Goal: Information Seeking & Learning: Find contact information

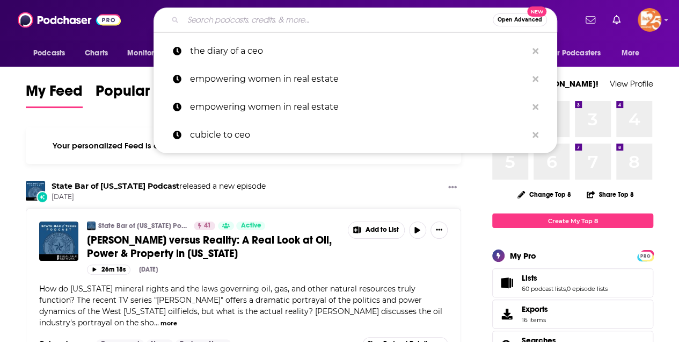
click at [208, 21] on input "Search podcasts, credits, & more..." at bounding box center [338, 19] width 310 height 17
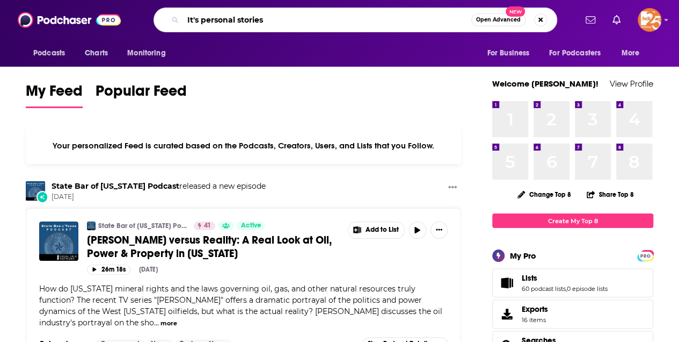
type input "It's personal stories"
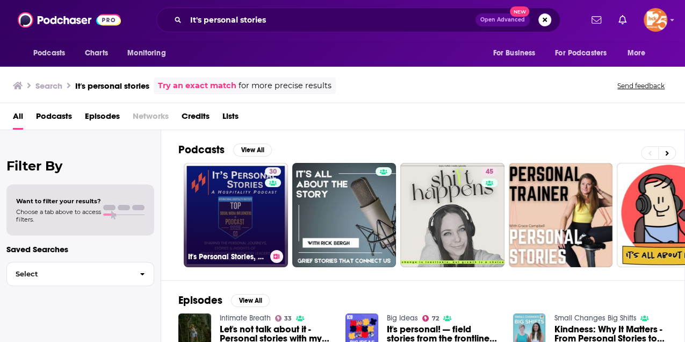
click at [255, 220] on link "30 It's Personal Stories, A Hospitality Podcast" at bounding box center [236, 215] width 104 height 104
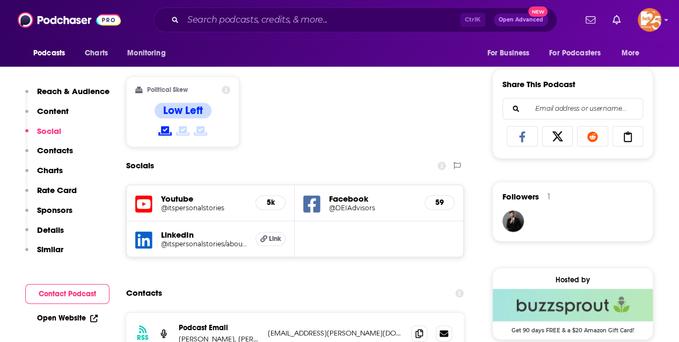
scroll to position [823, 0]
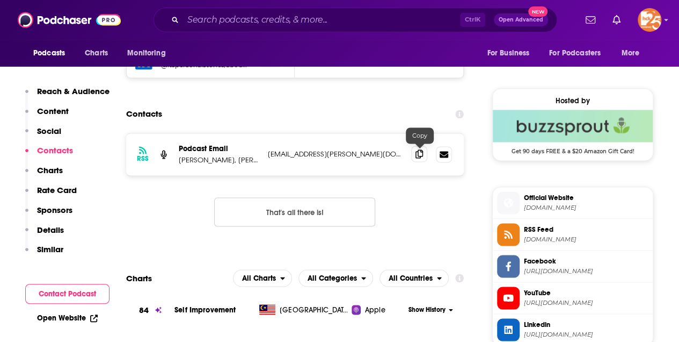
click at [417, 153] on icon at bounding box center [420, 153] width 8 height 9
drag, startPoint x: 296, startPoint y: 154, endPoint x: 266, endPoint y: 154, distance: 30.6
click at [266, 154] on div "RSS Podcast Email [PERSON_NAME], [PERSON_NAME], [PERSON_NAME], [PERSON_NAME] [E…" at bounding box center [295, 154] width 338 height 42
copy p "lan.[PERSON_NAME]"
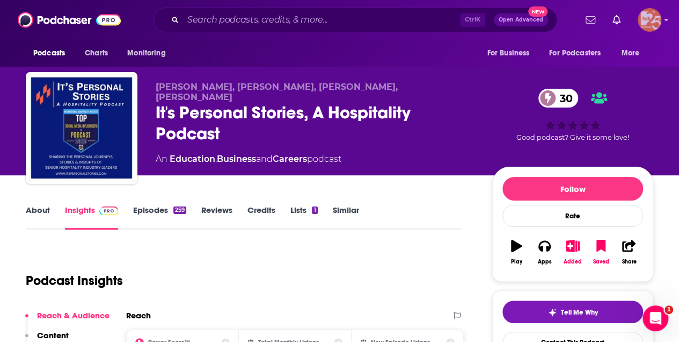
click at [649, 16] on img "Logged in as kerrifulks" at bounding box center [650, 20] width 24 height 24
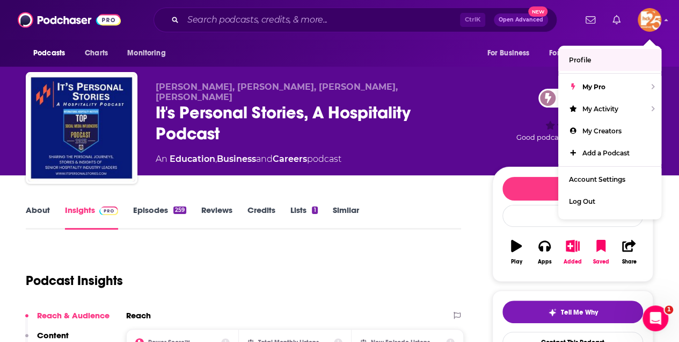
click at [614, 17] on icon "Show notifications dropdown" at bounding box center [617, 20] width 8 height 10
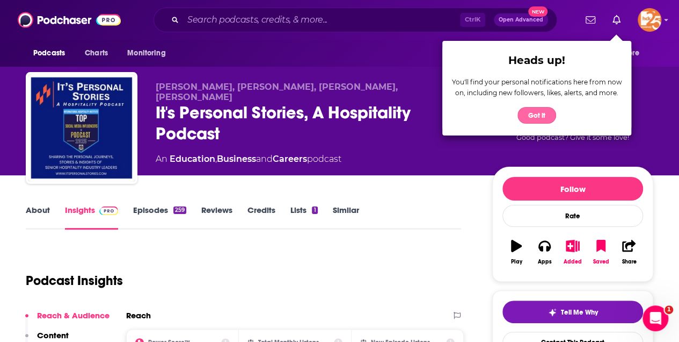
click at [535, 116] on button "Got it" at bounding box center [537, 115] width 39 height 17
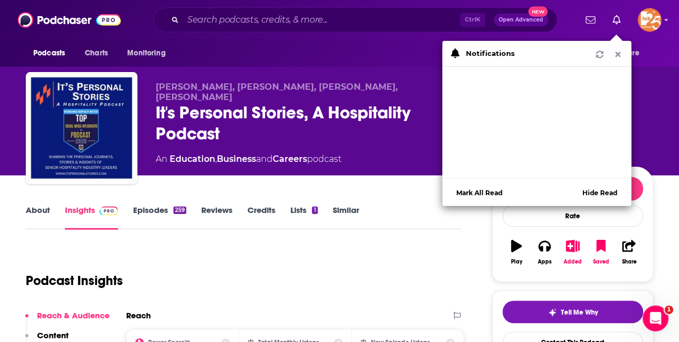
click at [615, 56] on icon "Show notifications dropdown" at bounding box center [618, 54] width 10 height 8
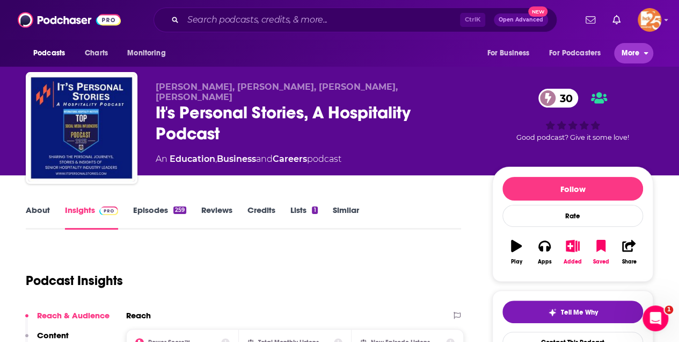
click at [648, 50] on icon "open menu" at bounding box center [646, 52] width 5 height 8
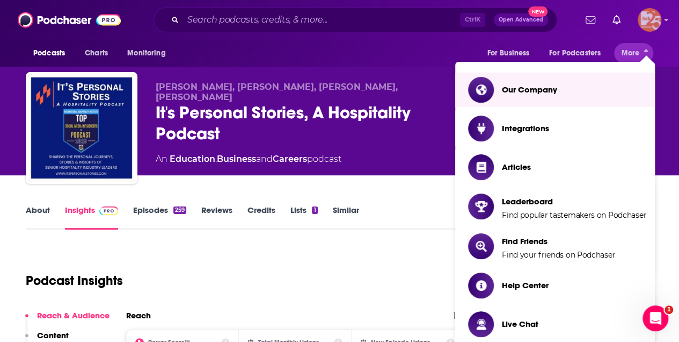
click at [645, 18] on img "Logged in as kerrifulks" at bounding box center [650, 20] width 24 height 24
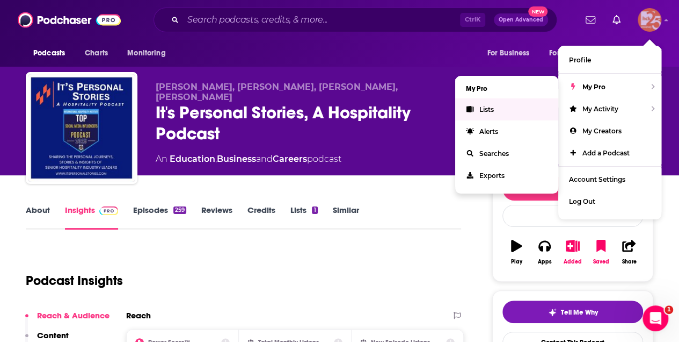
click at [483, 108] on span "Lists" at bounding box center [487, 109] width 14 height 8
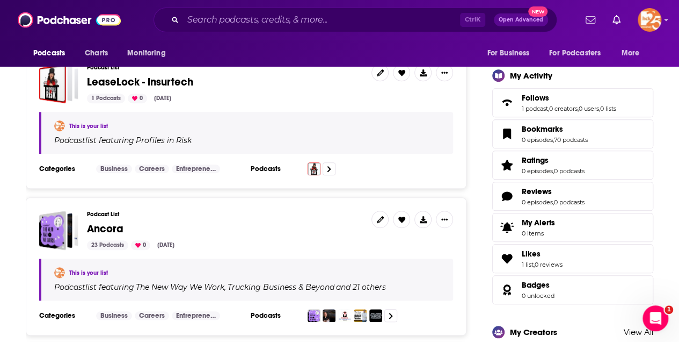
scroll to position [358, 0]
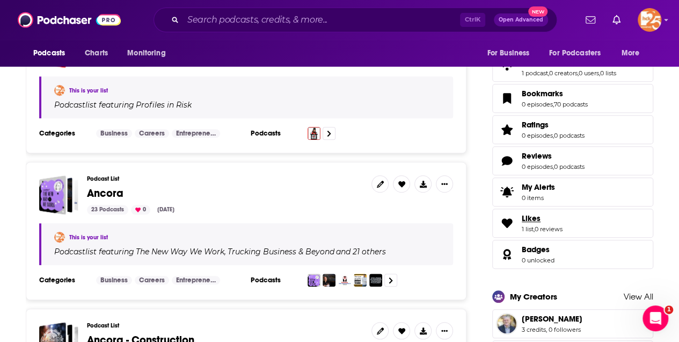
click at [548, 215] on link "Likes" at bounding box center [542, 218] width 41 height 10
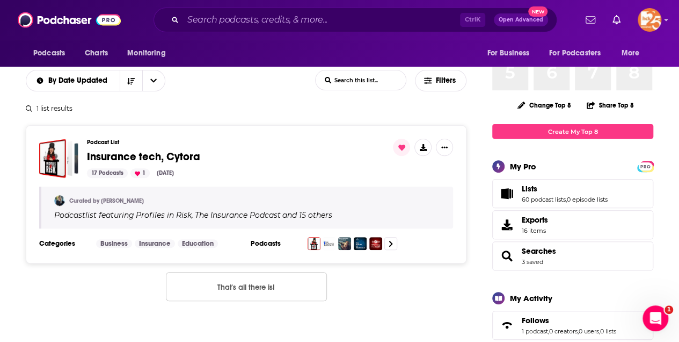
scroll to position [71, 0]
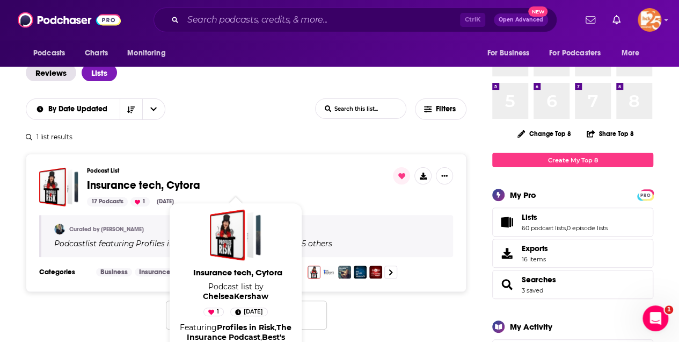
click at [110, 186] on span "Insurance tech, Cytora" at bounding box center [143, 184] width 113 height 13
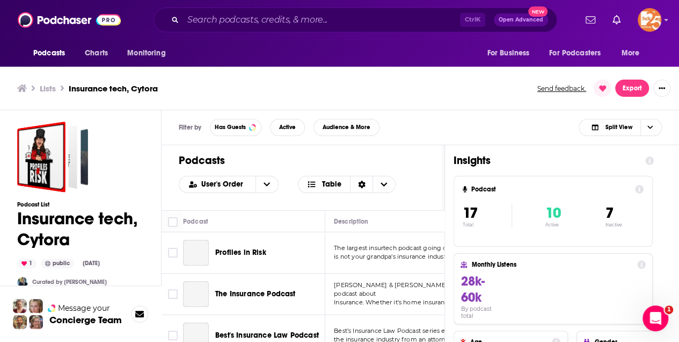
scroll to position [3, 0]
